Goal: Information Seeking & Learning: Learn about a topic

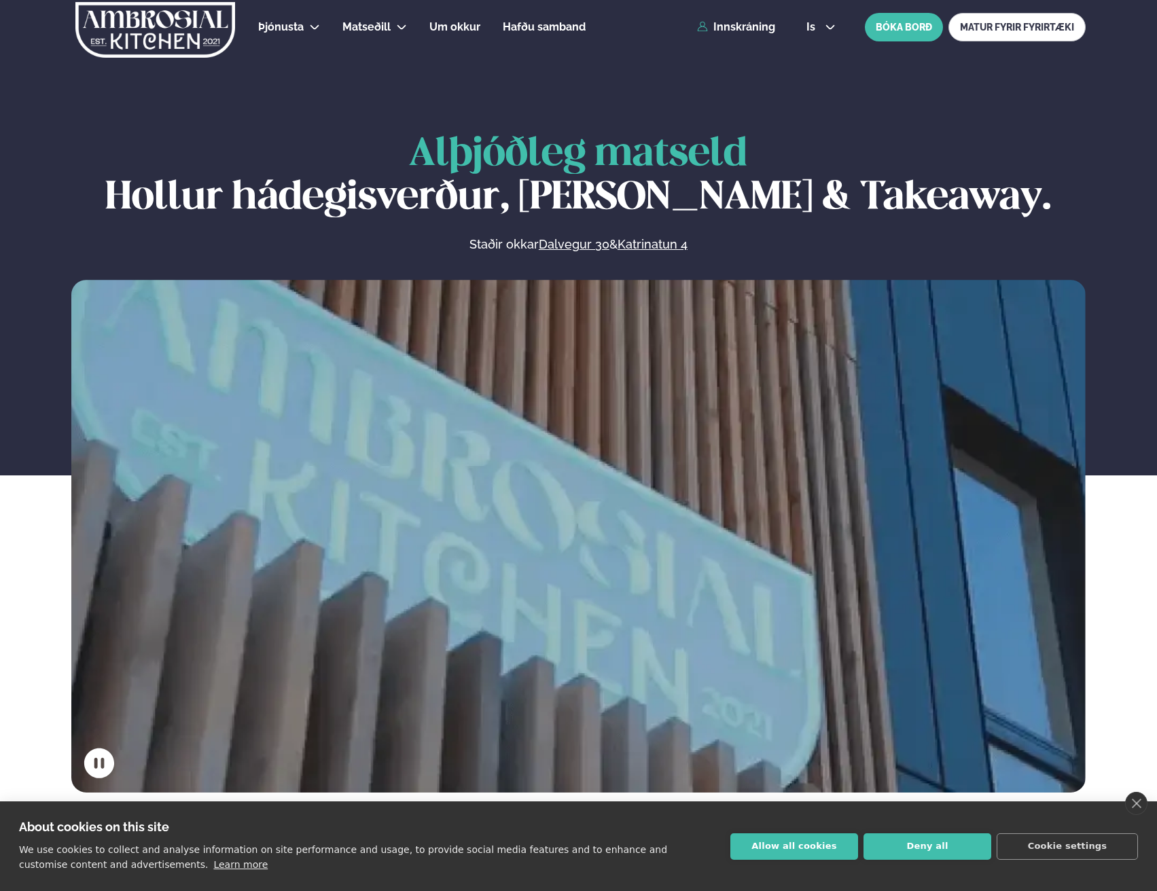
click at [681, 131] on section "Alþjóðleg matseld Hollur hádegisverður, Veitingar & Takeaway. Staðir okkar Dalv…" at bounding box center [578, 396] width 1157 height 793
click at [683, 145] on span "Alþjóðleg matseld" at bounding box center [578, 154] width 338 height 37
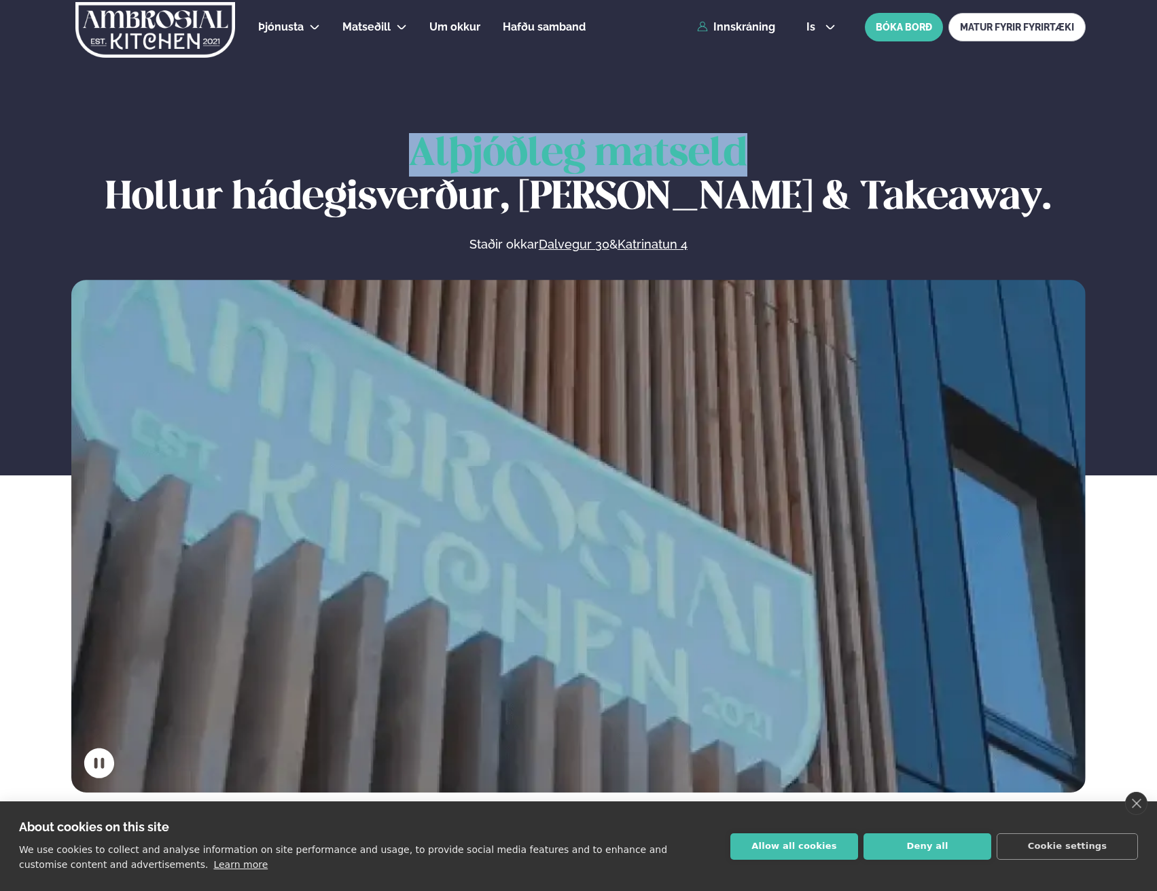
drag, startPoint x: 683, startPoint y: 145, endPoint x: 554, endPoint y: 146, distance: 129.0
click at [554, 146] on span "Alþjóðleg matseld" at bounding box center [578, 154] width 338 height 37
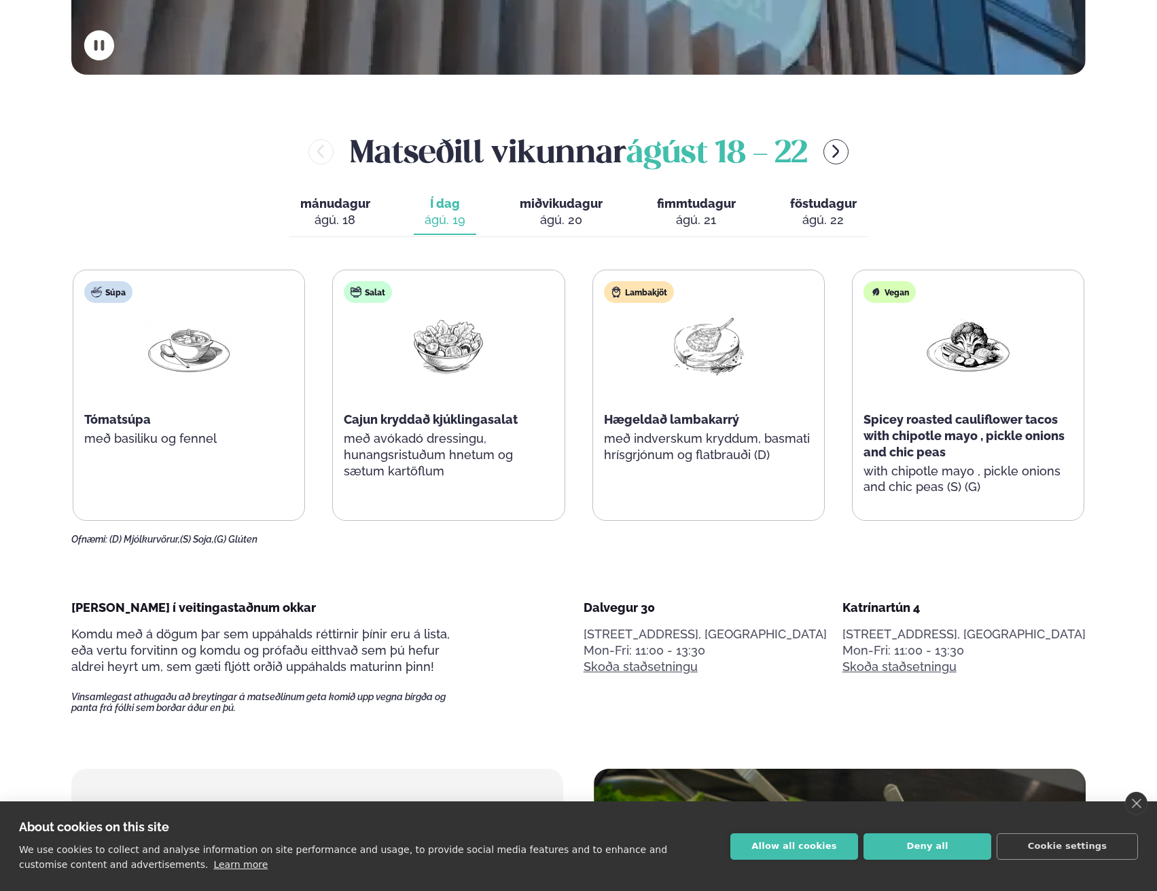
scroll to position [719, 0]
click at [552, 219] on div "ágú. 20" at bounding box center [561, 219] width 83 height 16
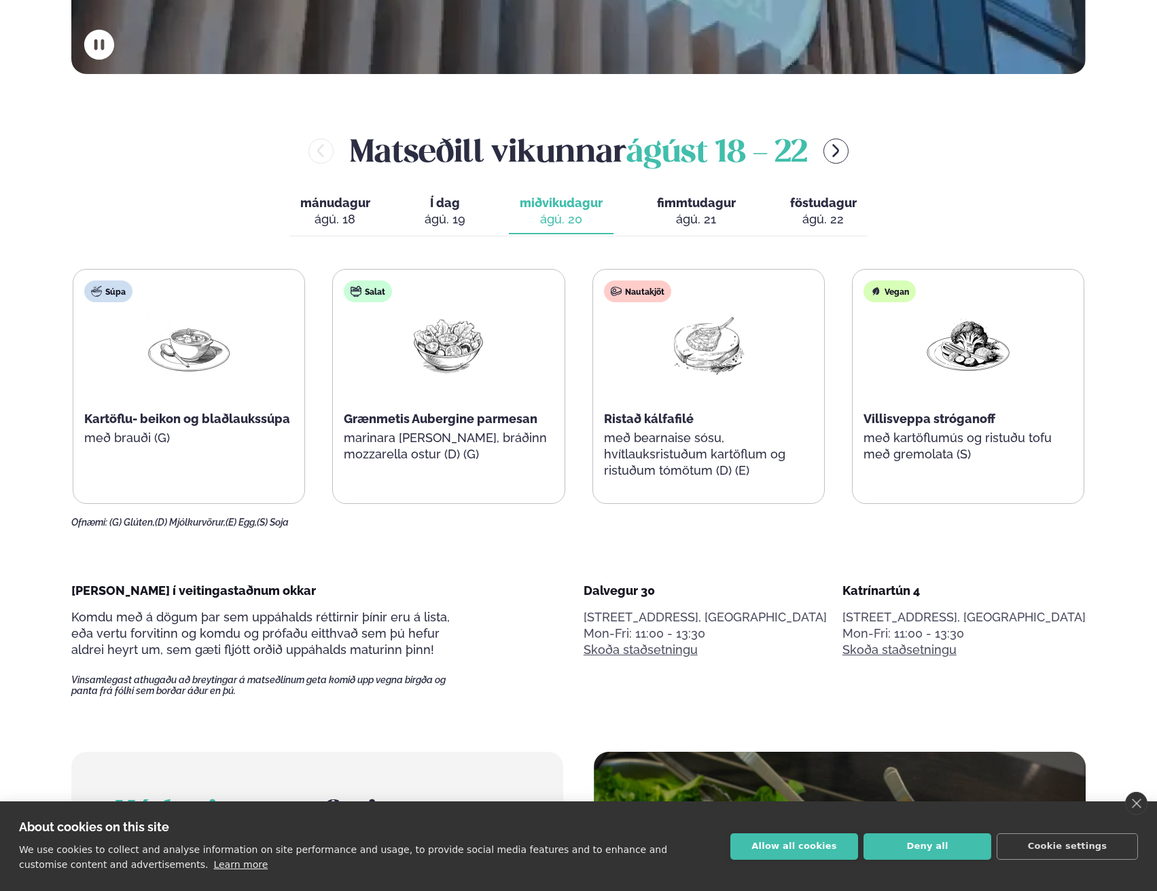
click at [568, 264] on div "[PERSON_NAME] [DATE] - [DATE] mánudagur mán. [DATE] Í dag Í d. [DATE] miðvikuda…" at bounding box center [578, 327] width 1014 height 399
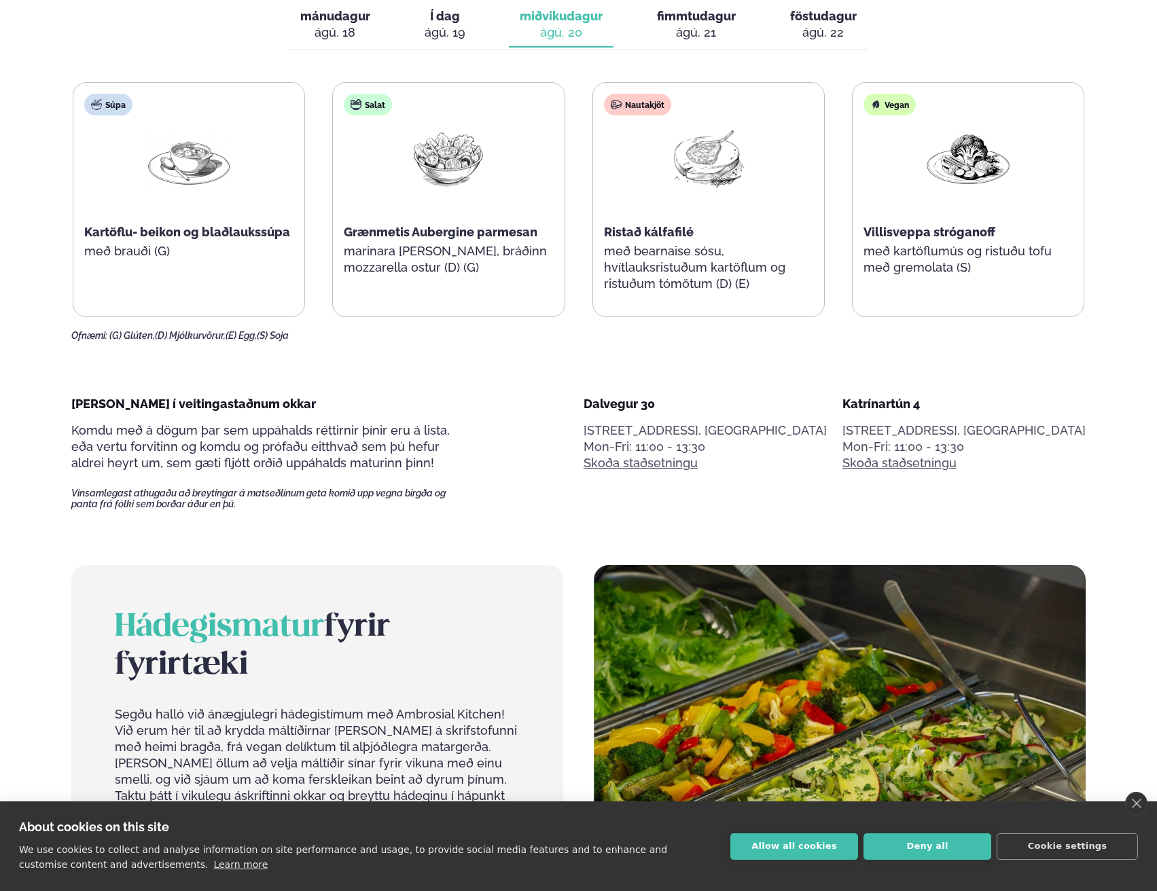
scroll to position [911, 0]
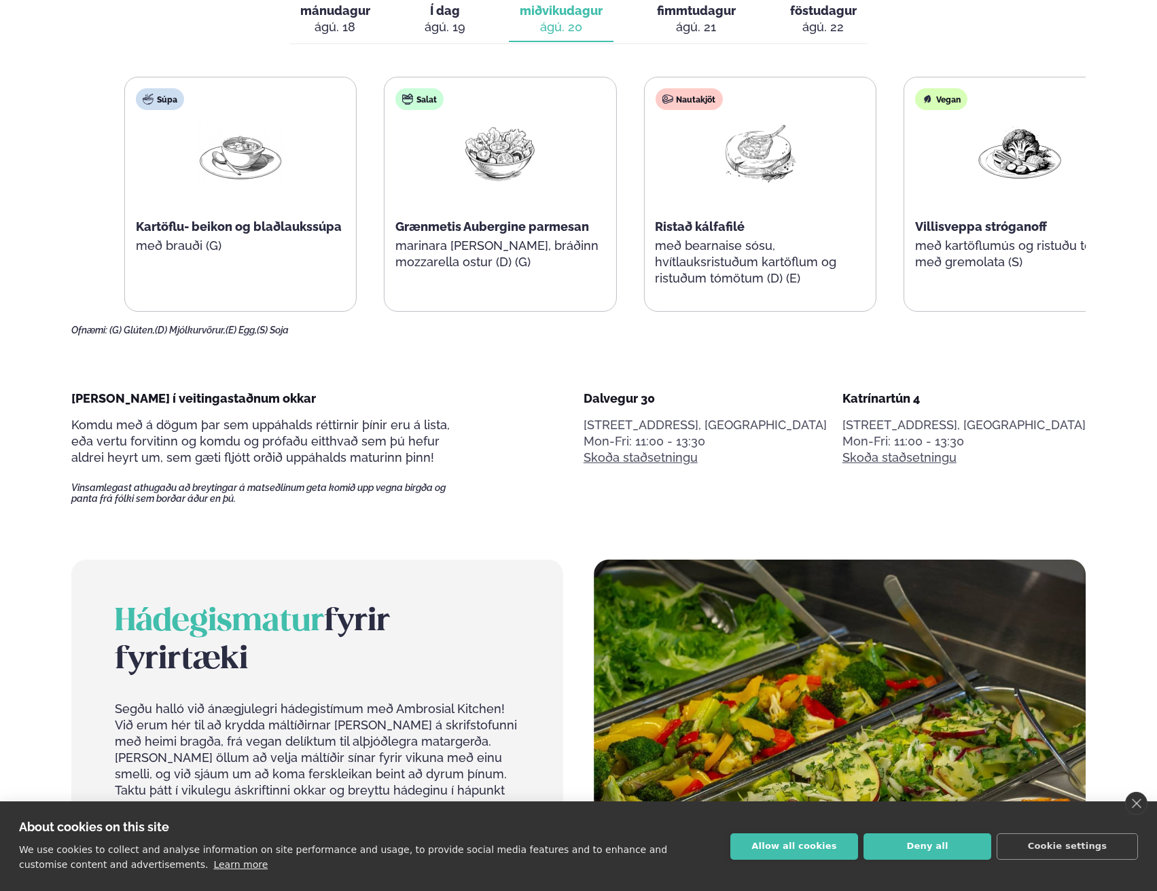
click at [593, 183] on div "Salat Grænmetis Aubergine parmesan marinara [PERSON_NAME], bráðinn mozzarella o…" at bounding box center [499, 185] width 231 height 217
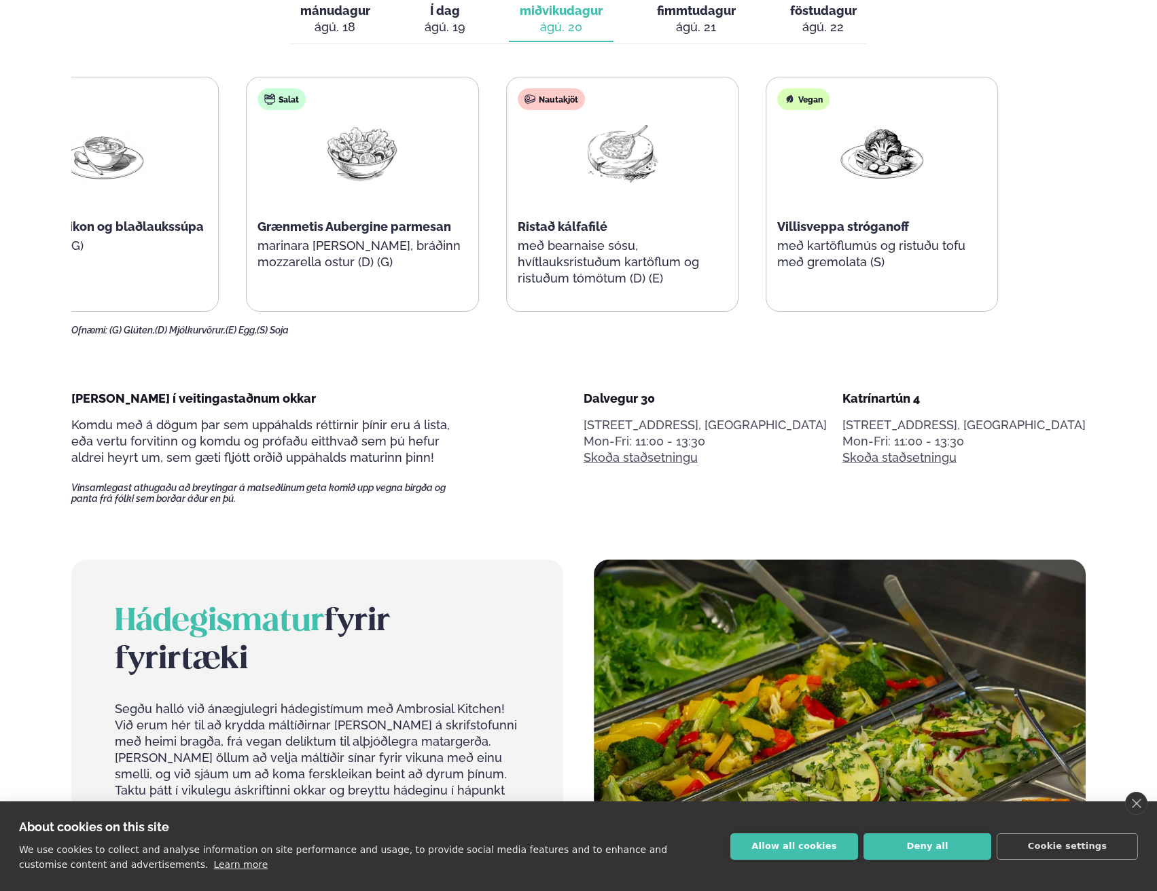
click at [478, 190] on div "Súpa Kartöflu- beikon og blaðlaukssúpa með brauði (G) Salat Grænmetis Aubergine…" at bounding box center [491, 194] width 1011 height 235
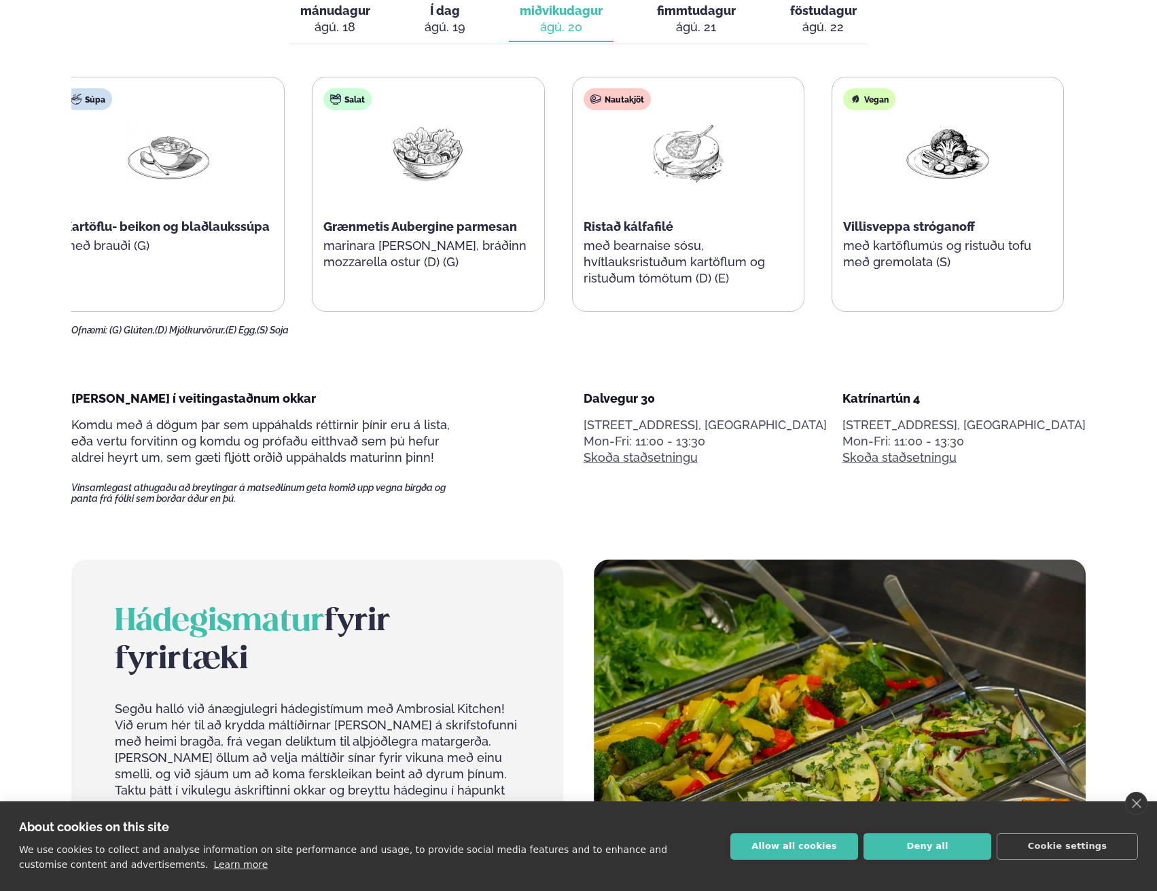
click at [654, 192] on div at bounding box center [688, 164] width 87 height 87
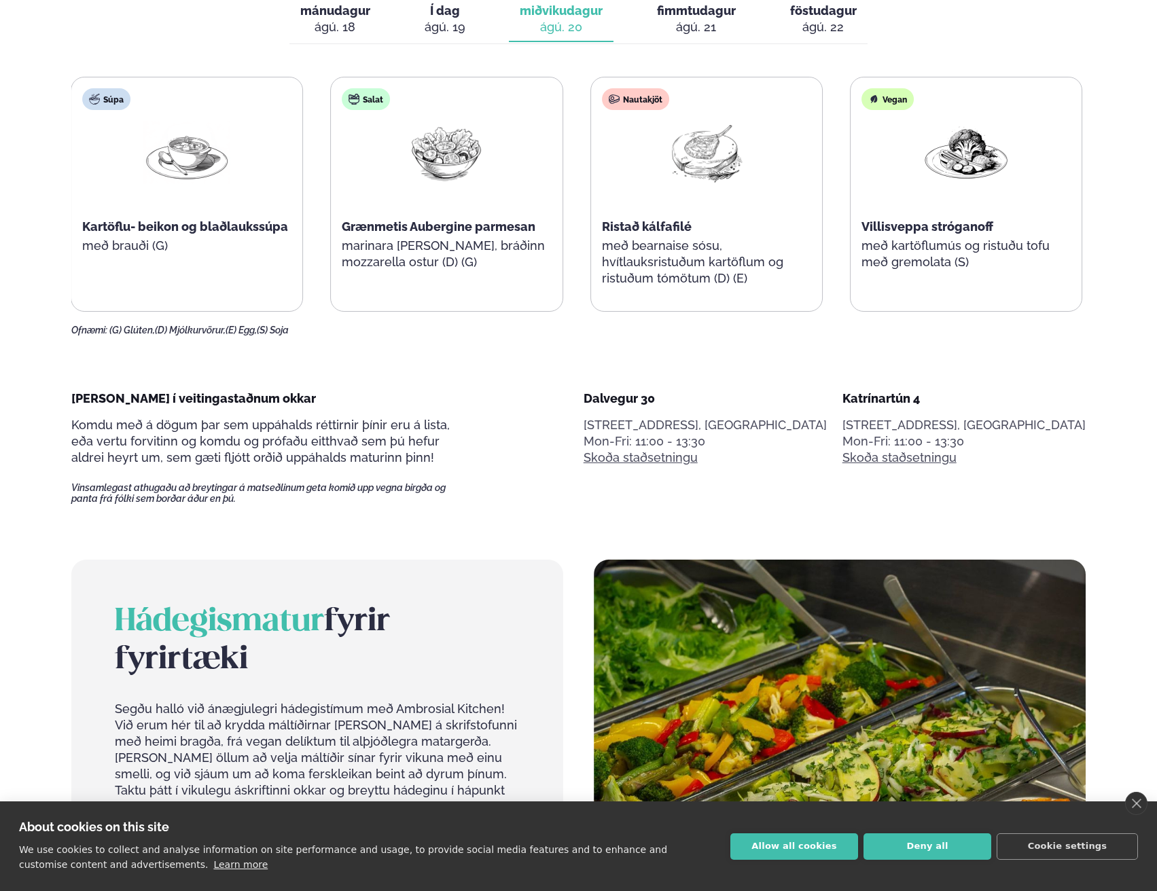
click at [683, 197] on div "Súpa Kartöflu- beikon og blaðlaukssúpa með brauði (G) Salat Grænmetis Aubergine…" at bounding box center [576, 194] width 1011 height 235
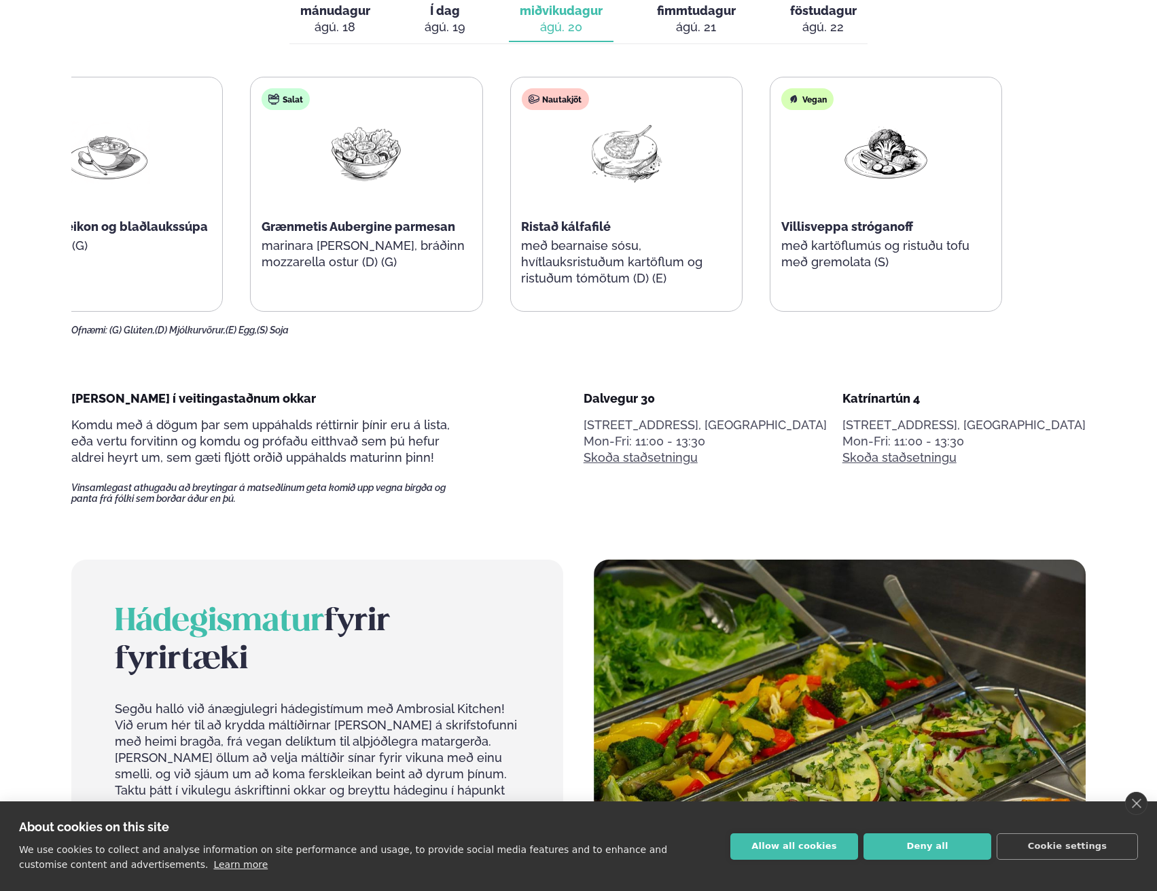
click at [680, 200] on div "Súpa Kartöflu- beikon og blaðlaukssúpa með brauði (G) Salat Grænmetis Aubergine…" at bounding box center [495, 194] width 1011 height 235
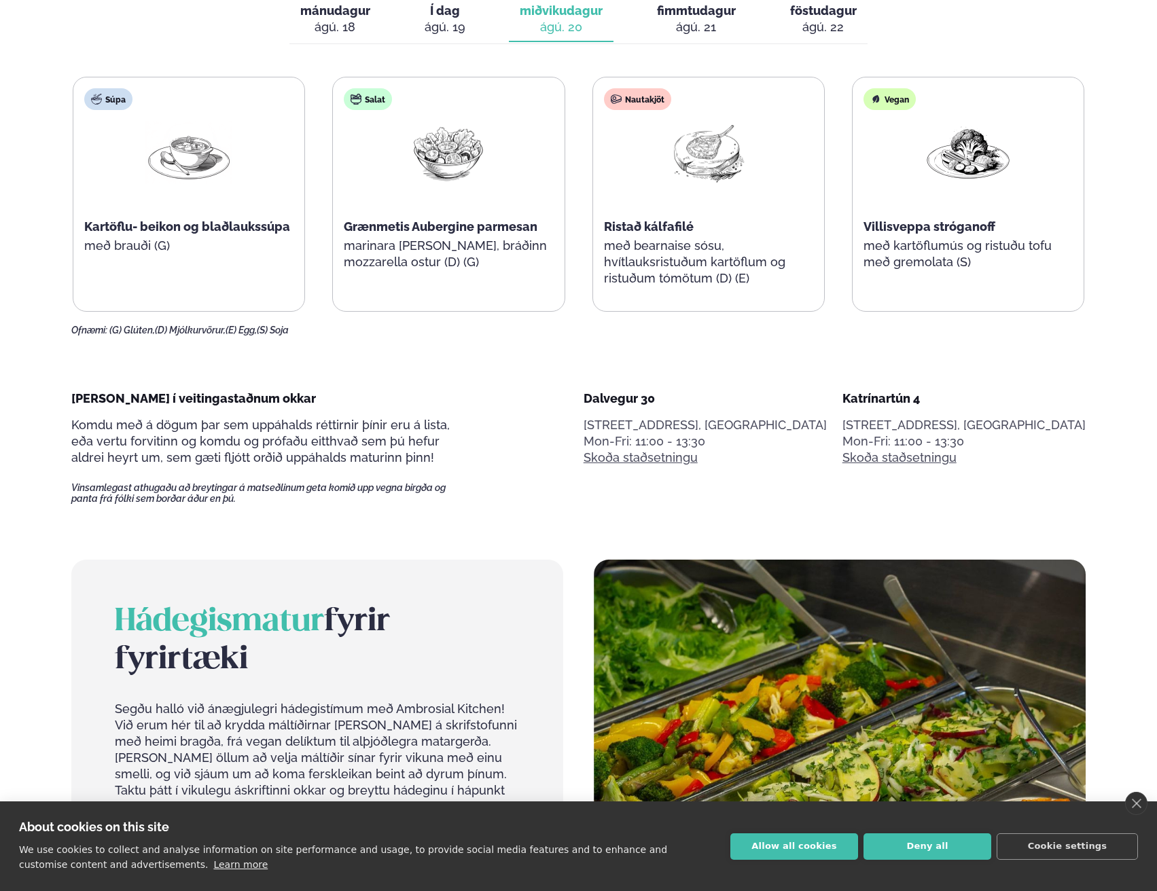
click at [835, 352] on main "Alþjóðleg matseld Hollur hádegisverður, Veitingar & Takeaway. Staðir okkar Dalv…" at bounding box center [579, 686] width 1096 height 3195
drag, startPoint x: 729, startPoint y: 394, endPoint x: 845, endPoint y: 463, distance: 135.2
click at [827, 463] on div "Dalvegur 30 Dalvegur 30, [GEOGRAPHIC_DATA], [GEOGRAPHIC_DATA] Mon-Fri: 11:00 - …" at bounding box center [704, 448] width 243 height 115
click at [827, 492] on div "Dalvegur 30 Dalvegur 30, [GEOGRAPHIC_DATA], [GEOGRAPHIC_DATA] Mon-Fri: 11:00 - …" at bounding box center [704, 448] width 243 height 115
drag, startPoint x: 731, startPoint y: 397, endPoint x: 848, endPoint y: 467, distance: 135.8
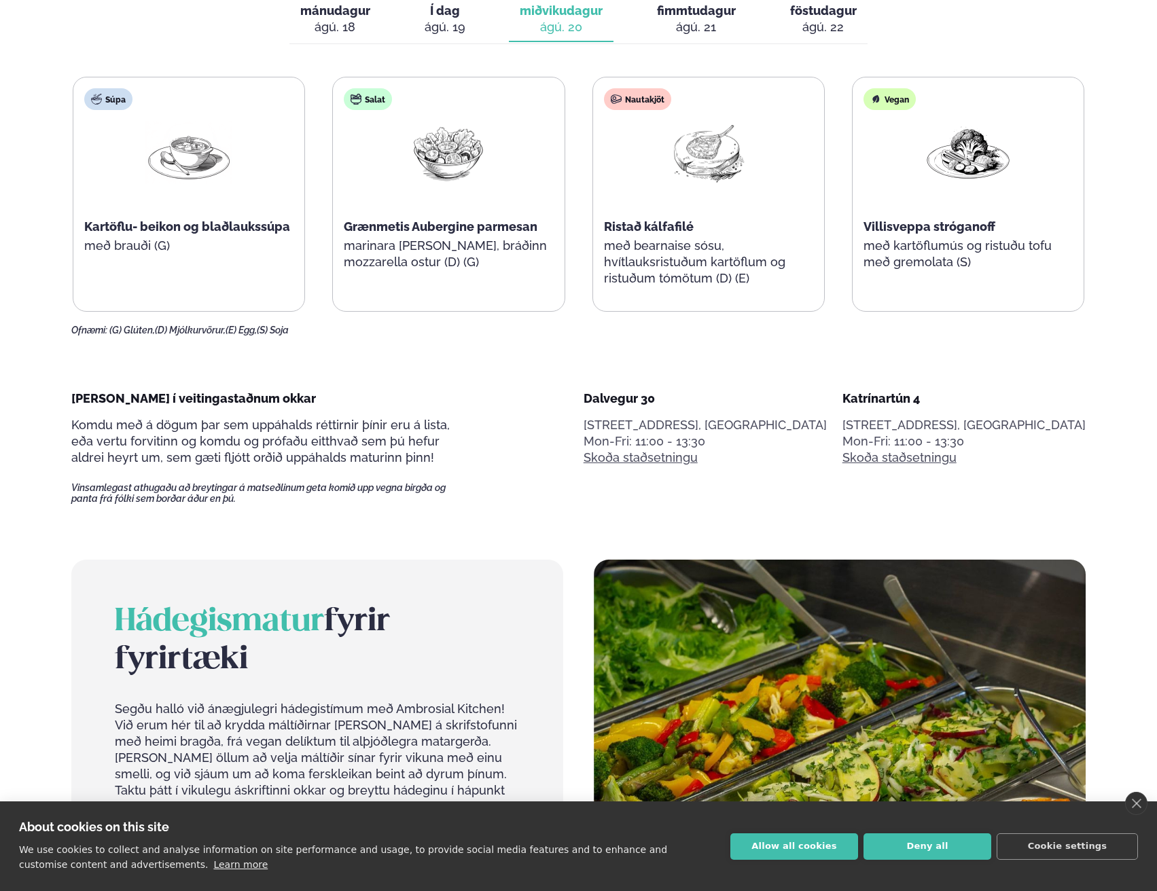
click at [827, 467] on div "Dalvegur 30 Dalvegur 30, [GEOGRAPHIC_DATA], [GEOGRAPHIC_DATA] Mon-Fri: 11:00 - …" at bounding box center [704, 448] width 243 height 115
click at [827, 479] on div "Dalvegur 30 Dalvegur 30, [GEOGRAPHIC_DATA], [GEOGRAPHIC_DATA] Mon-Fri: 11:00 - …" at bounding box center [704, 448] width 243 height 115
click at [827, 485] on div "Dalvegur 30 Dalvegur 30, [GEOGRAPHIC_DATA], [GEOGRAPHIC_DATA] Mon-Fri: 11:00 - …" at bounding box center [704, 448] width 243 height 115
drag, startPoint x: 848, startPoint y: 460, endPoint x: 730, endPoint y: 393, distance: 136.3
click at [730, 393] on div "Dalvegur 30 Dalvegur 30, [GEOGRAPHIC_DATA], [GEOGRAPHIC_DATA] Mon-Fri: 11:00 - …" at bounding box center [704, 448] width 243 height 115
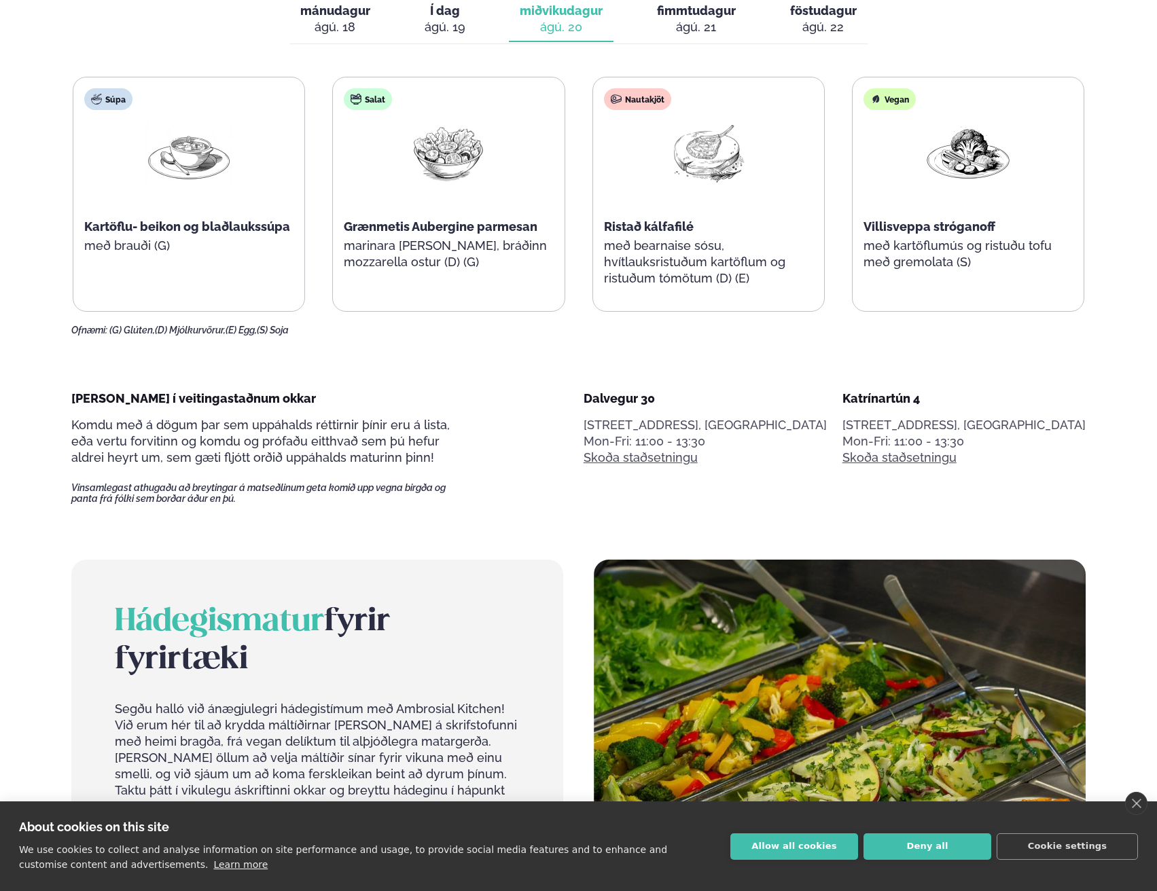
click at [751, 372] on main "Alþjóðleg matseld Hollur hádegisverður, Veitingar & Takeaway. Staðir okkar Dalv…" at bounding box center [579, 686] width 1096 height 3195
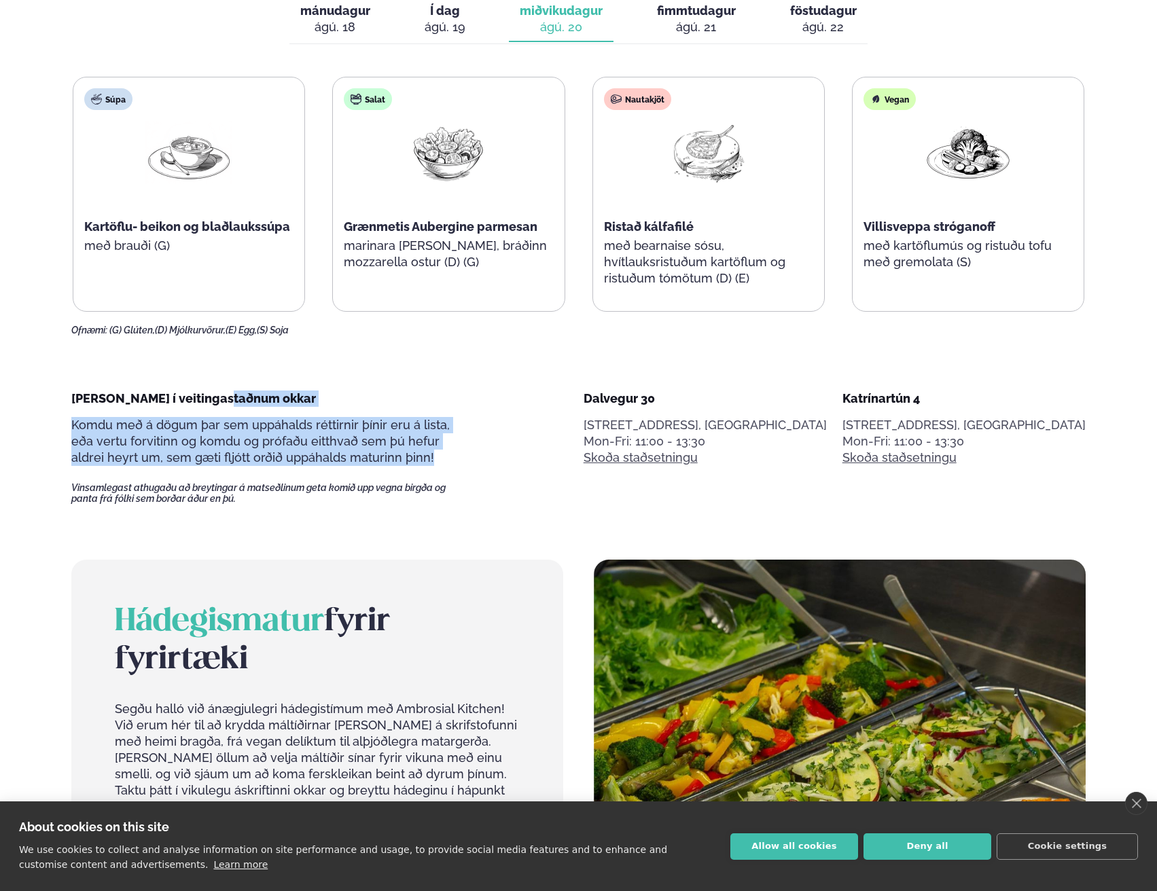
drag, startPoint x: 405, startPoint y: 463, endPoint x: 224, endPoint y: 393, distance: 193.7
click at [224, 393] on div "[PERSON_NAME] í veitingastaðnum okkar Komdu með á dögum þar sem uppáhalds rétti…" at bounding box center [270, 448] width 398 height 115
click at [224, 393] on span "[PERSON_NAME] í veitingastaðnum okkar" at bounding box center [193, 398] width 245 height 14
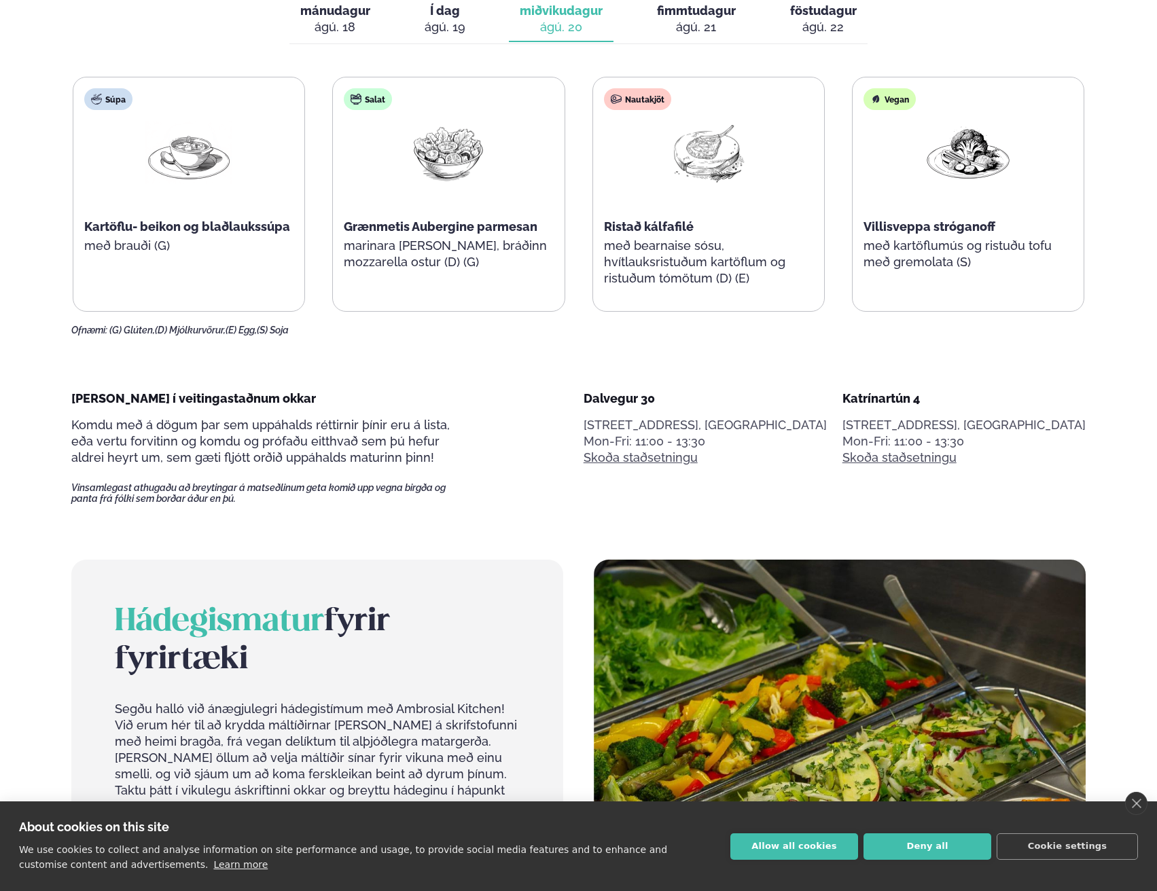
click at [301, 395] on p "[PERSON_NAME] í veitingastaðnum okkar" at bounding box center [270, 399] width 398 height 16
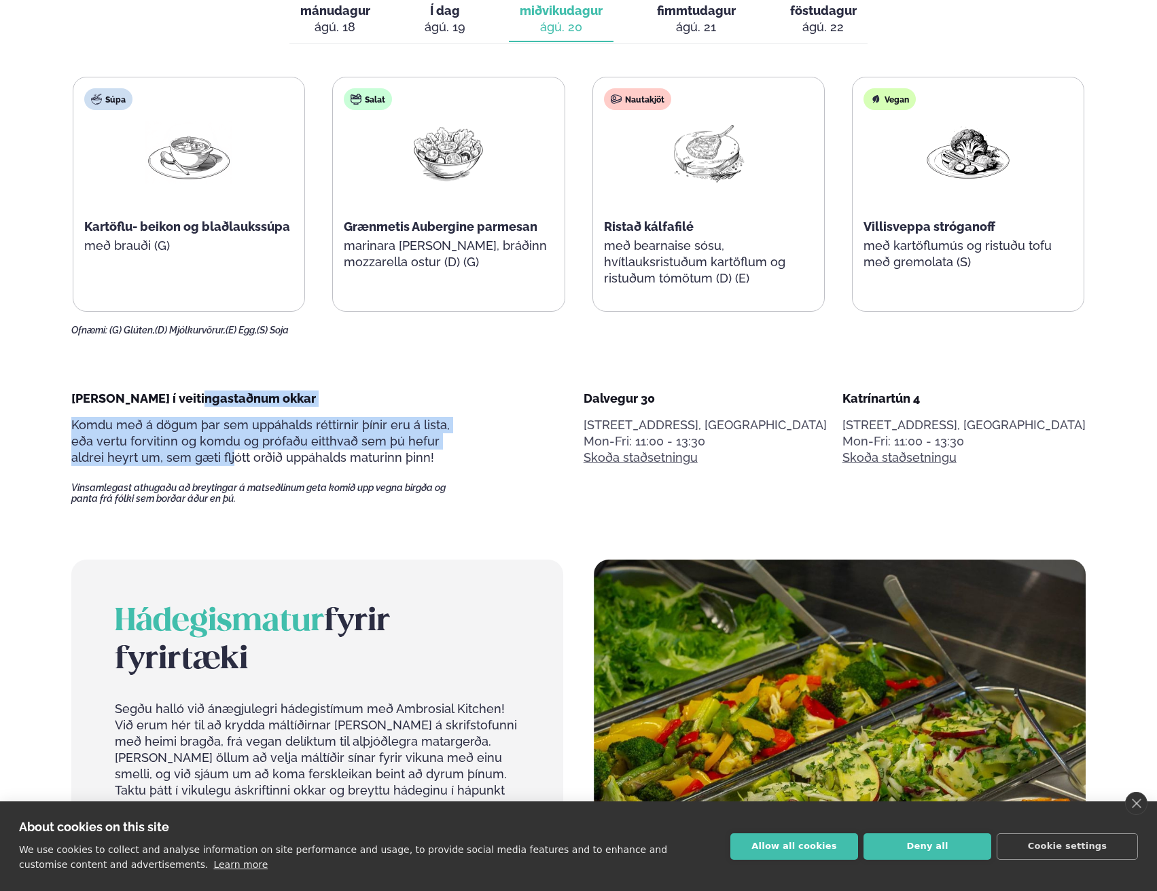
drag, startPoint x: 194, startPoint y: 398, endPoint x: 195, endPoint y: 450, distance: 52.3
click at [195, 450] on div "[PERSON_NAME] í veitingastaðnum okkar Komdu með á dögum þar sem uppáhalds rétti…" at bounding box center [270, 448] width 398 height 115
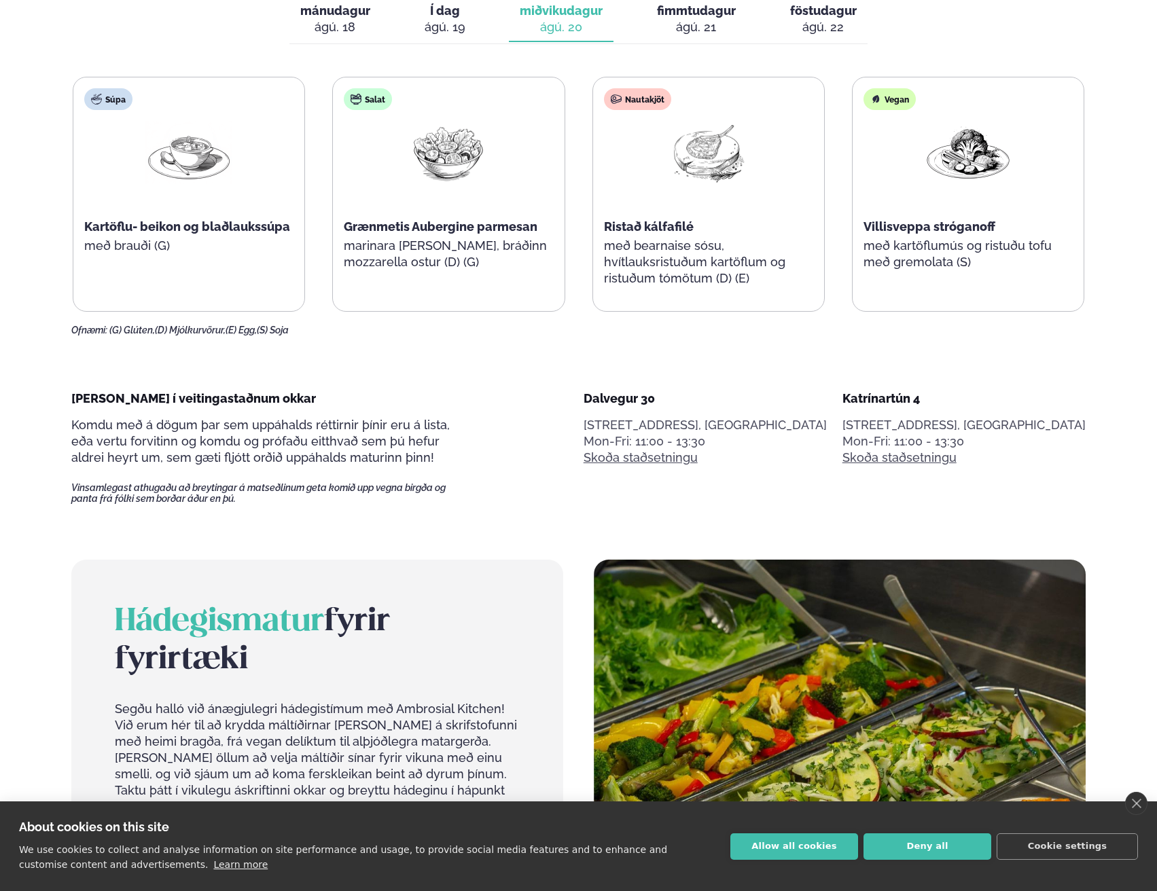
click at [339, 518] on main "Alþjóðleg matseld Hollur hádegisverður, Veitingar & Takeaway. Staðir okkar Dalv…" at bounding box center [579, 686] width 1096 height 3195
click at [470, 448] on div "[PERSON_NAME] í veitingastaðnum okkar Komdu með á dögum þar sem uppáhalds rétti…" at bounding box center [578, 448] width 1014 height 115
click at [486, 443] on div "[PERSON_NAME] í veitingastaðnum okkar Komdu með á dögum þar sem uppáhalds rétti…" at bounding box center [578, 448] width 1014 height 115
click at [499, 421] on div "[PERSON_NAME] í veitingastaðnum okkar Komdu með á dögum þar sem uppáhalds rétti…" at bounding box center [578, 448] width 1014 height 115
